Goal: Find specific page/section: Find specific page/section

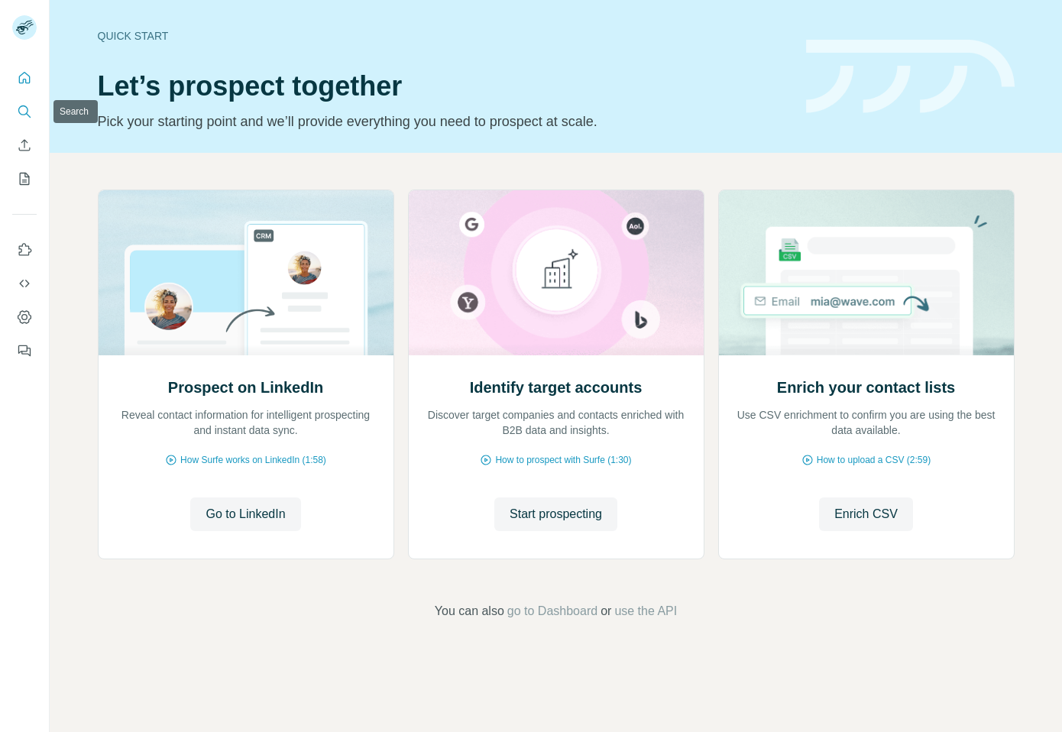
click at [21, 110] on icon "Search" at bounding box center [24, 111] width 15 height 15
click at [24, 110] on icon "Search" at bounding box center [24, 111] width 15 height 15
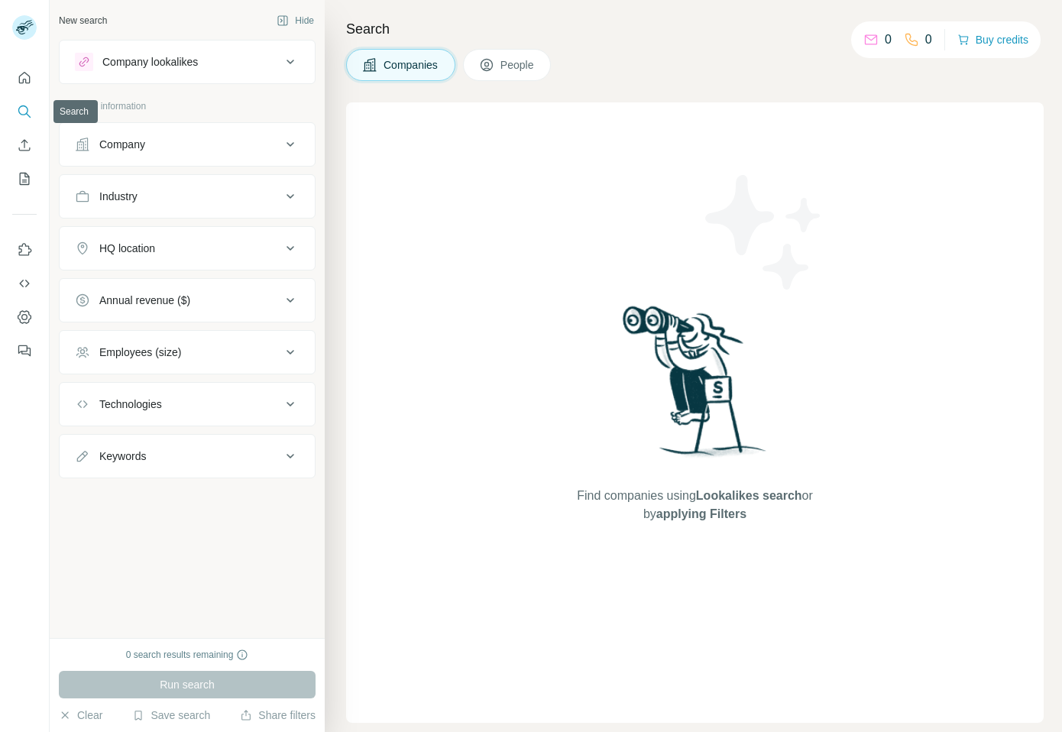
click at [24, 110] on icon "Search" at bounding box center [24, 111] width 15 height 15
